Goal: Use online tool/utility

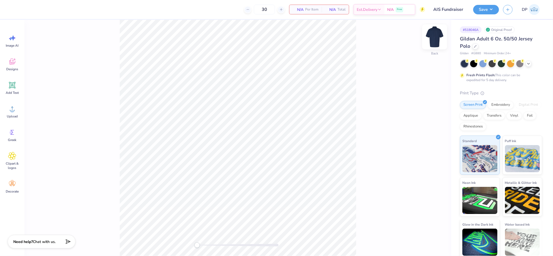
click at [433, 39] on img at bounding box center [435, 37] width 22 height 22
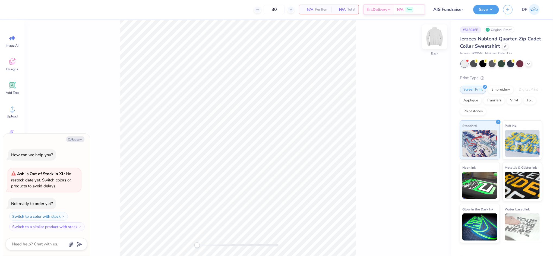
click at [432, 35] on img at bounding box center [435, 37] width 22 height 22
click at [526, 65] on div at bounding box center [529, 63] width 6 height 6
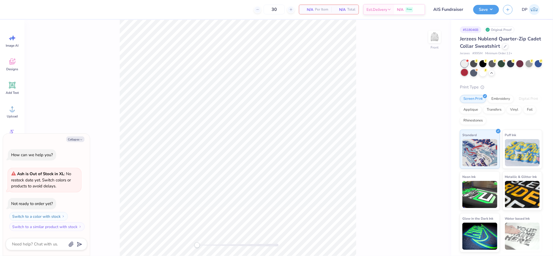
click at [464, 73] on div at bounding box center [464, 72] width 7 height 7
drag, startPoint x: 473, startPoint y: 65, endPoint x: 449, endPoint y: 92, distance: 36.5
click at [473, 64] on div at bounding box center [473, 63] width 7 height 7
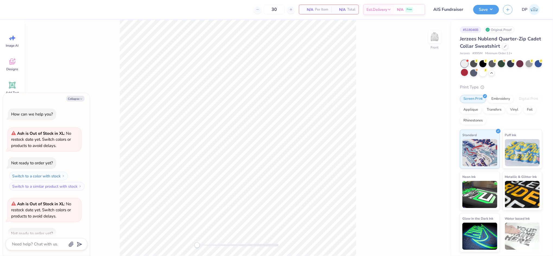
scroll to position [30, 0]
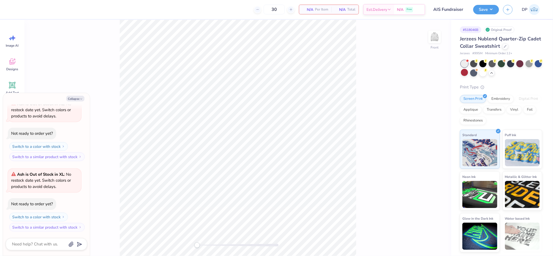
type textarea "x"
